Goal: Find specific page/section: Find specific page/section

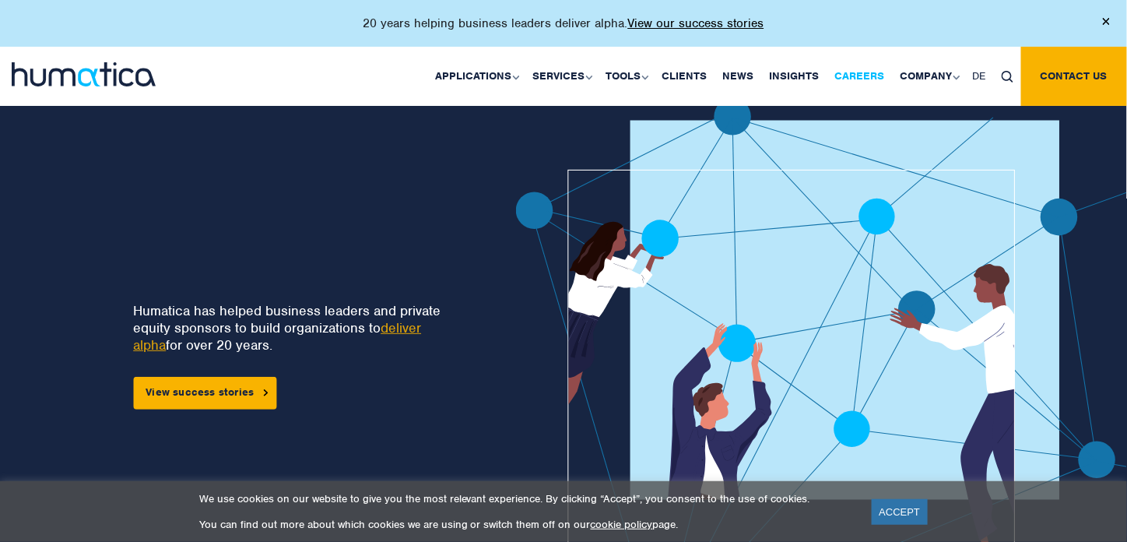
click at [860, 71] on link "Careers" at bounding box center [859, 76] width 65 height 59
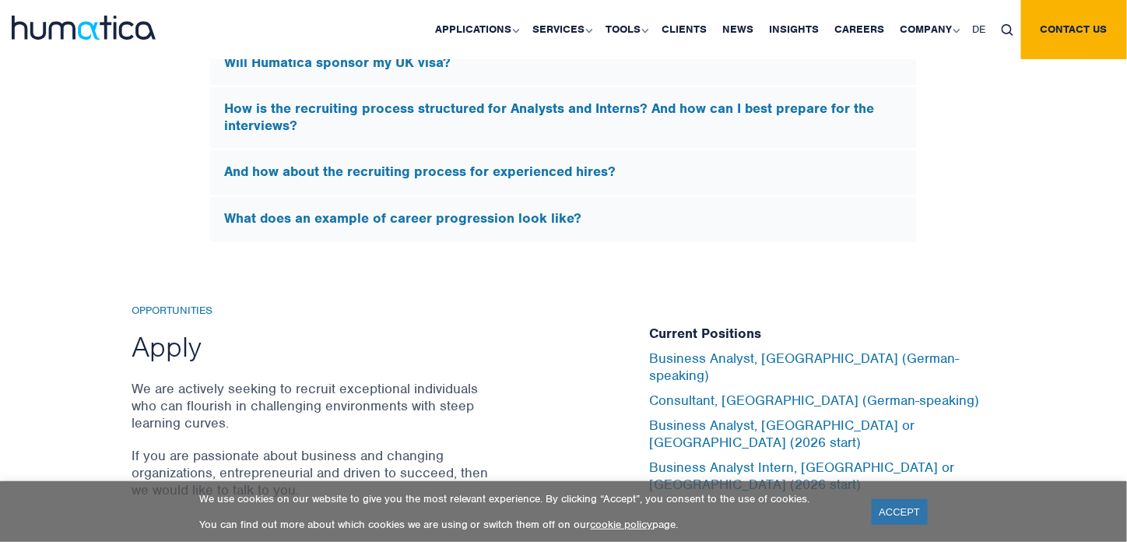
scroll to position [4922, 0]
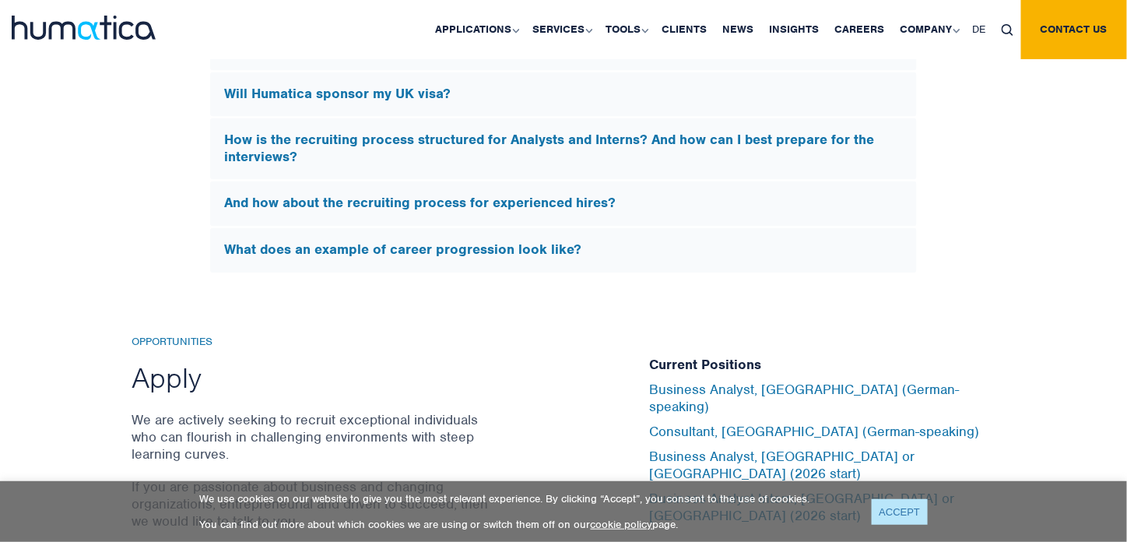
click at [893, 514] on link "ACCEPT" at bounding box center [900, 512] width 57 height 26
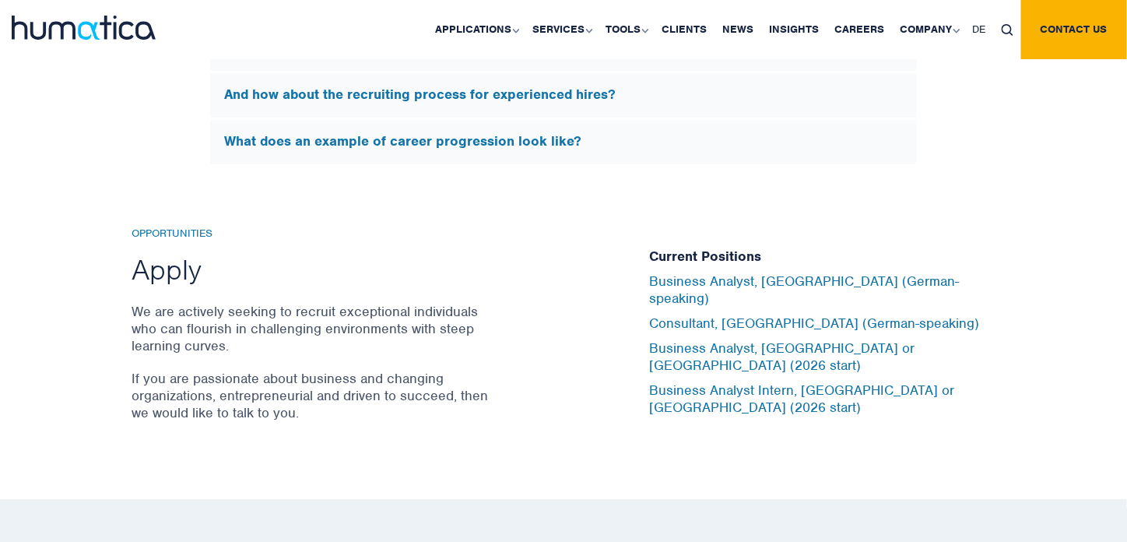
scroll to position [5036, 0]
